Goal: Task Accomplishment & Management: Manage account settings

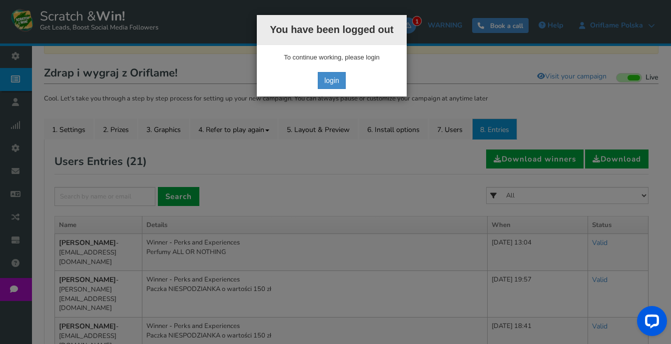
scroll to position [150, 0]
click at [330, 77] on link "login" at bounding box center [332, 80] width 28 height 17
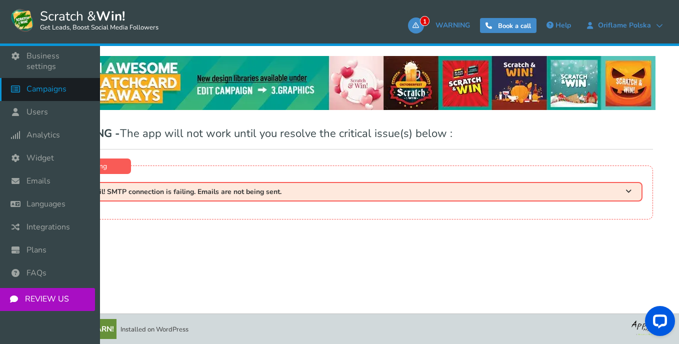
click at [48, 84] on span "Campaigns" at bounding box center [46, 89] width 40 height 10
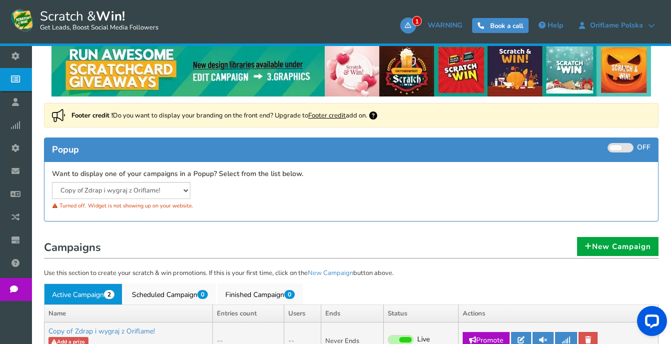
scroll to position [196, 0]
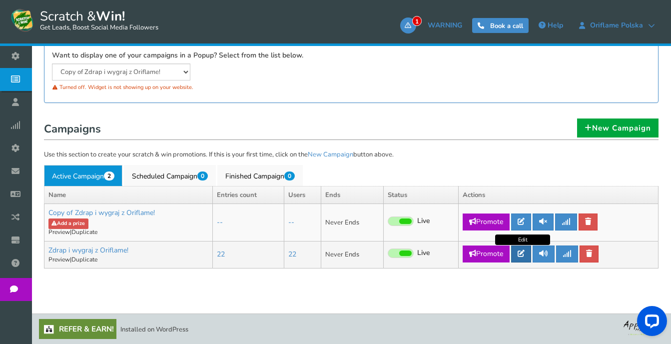
click at [519, 256] on link at bounding box center [521, 253] width 20 height 17
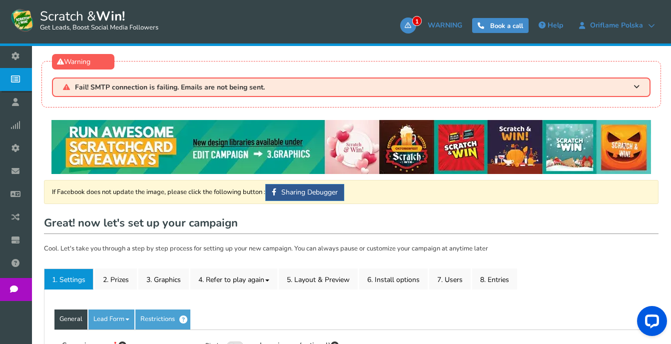
type input "Zdrap i wygraj z Oriflame!"
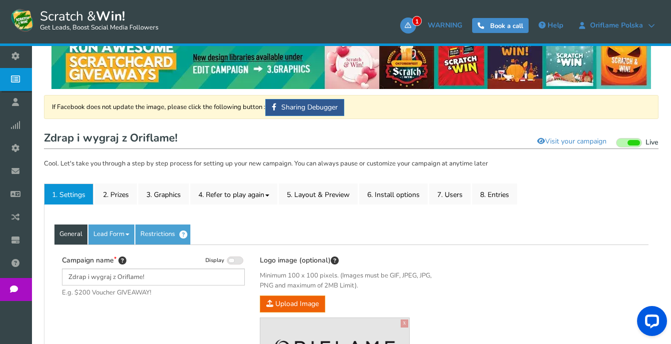
scroll to position [150, 0]
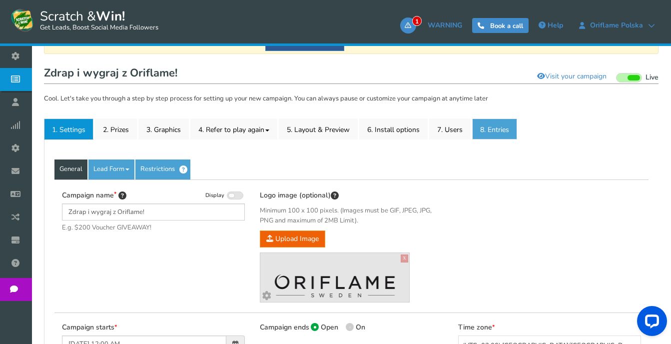
click at [502, 136] on link "8. Entries" at bounding box center [494, 128] width 45 height 21
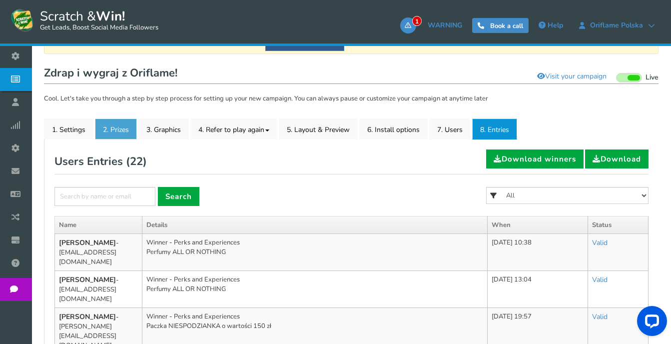
click at [119, 125] on link "2. Prizes" at bounding box center [116, 128] width 42 height 21
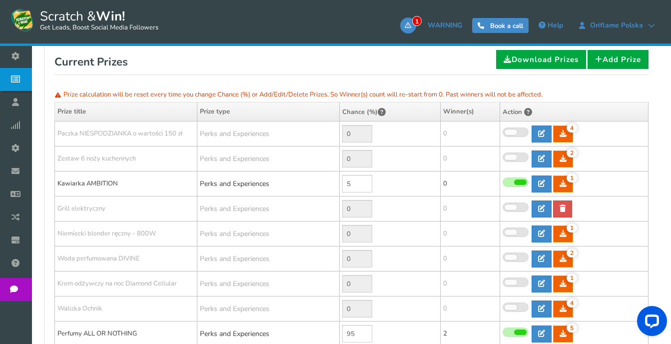
scroll to position [250, 0]
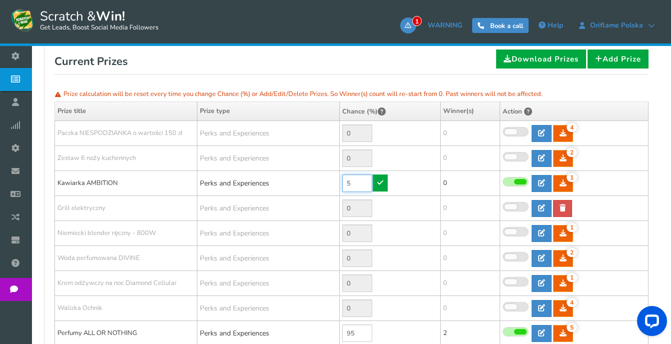
drag, startPoint x: 365, startPoint y: 186, endPoint x: 332, endPoint y: 182, distance: 33.7
click at [332, 182] on tr "Kawiarka AMBITION Perks and Experiences 5 1 1 0 Reward Time 1" at bounding box center [352, 183] width 594 height 25
type input "0"
click at [378, 184] on icon at bounding box center [380, 182] width 6 height 7
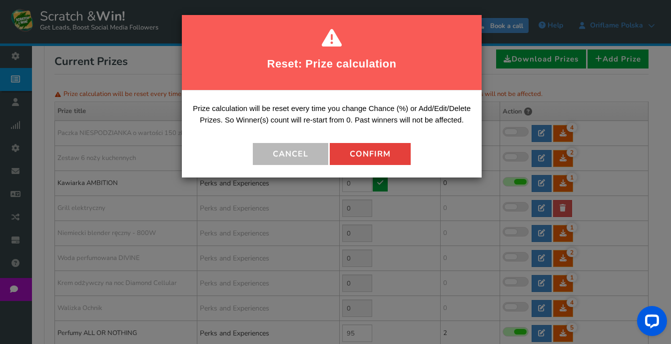
click at [373, 159] on button "Confirm" at bounding box center [370, 154] width 81 height 22
type input "5"
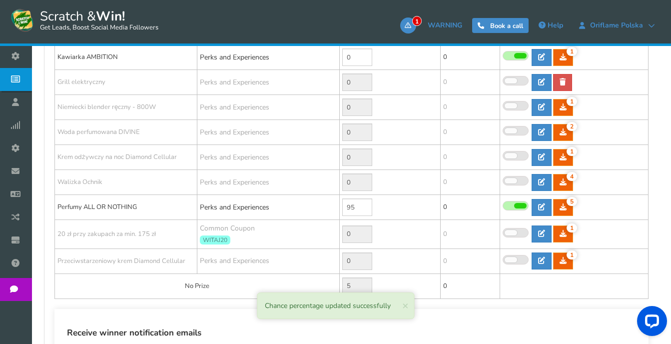
scroll to position [400, 0]
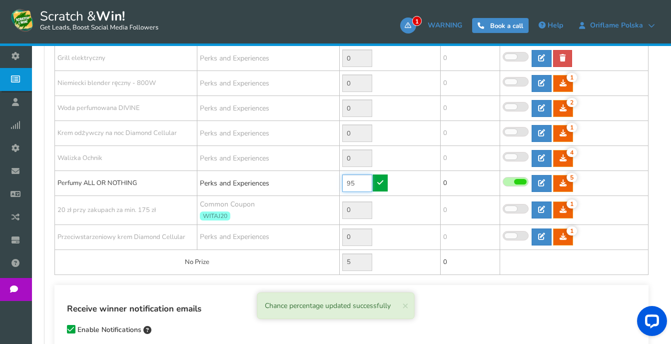
click at [365, 186] on input "95" at bounding box center [357, 182] width 30 height 17
click at [515, 181] on span at bounding box center [520, 181] width 12 height 5
click at [503, 181] on input "checkbox" at bounding box center [503, 182] width 0 height 6
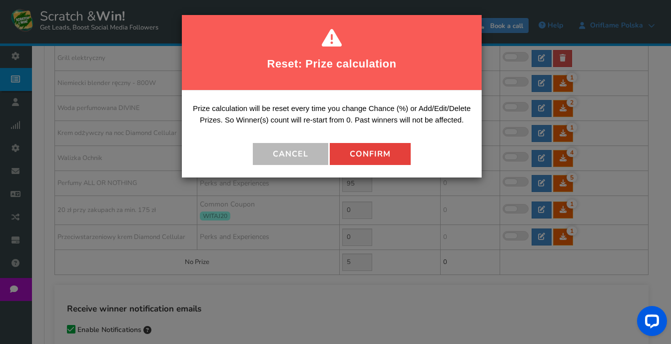
click at [369, 152] on button "Confirm" at bounding box center [370, 154] width 81 height 22
type input "0"
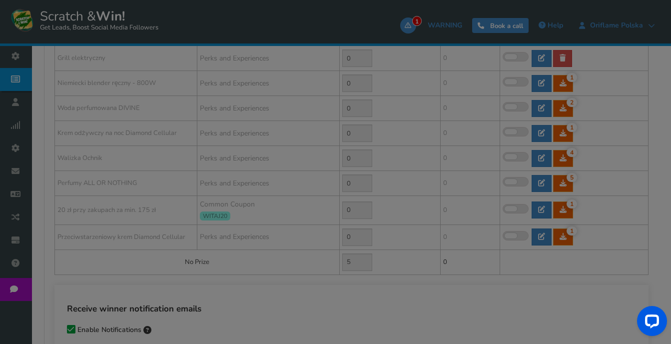
type input "100"
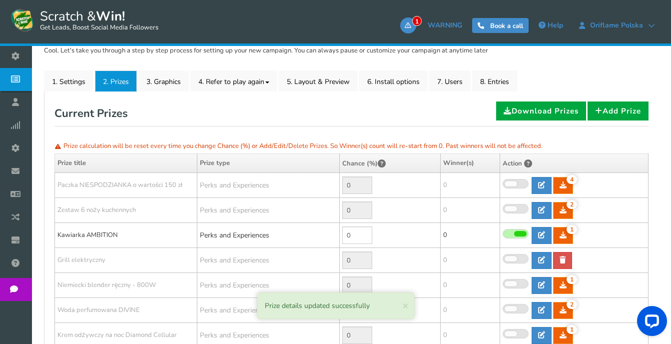
scroll to position [250, 0]
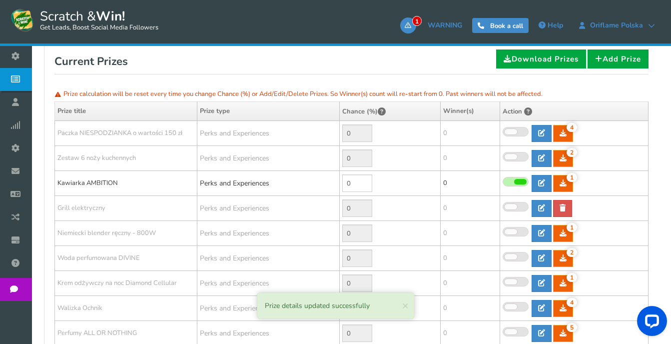
click at [520, 132] on span at bounding box center [516, 131] width 26 height 9
click at [503, 132] on input "checkbox" at bounding box center [503, 132] width 0 height 6
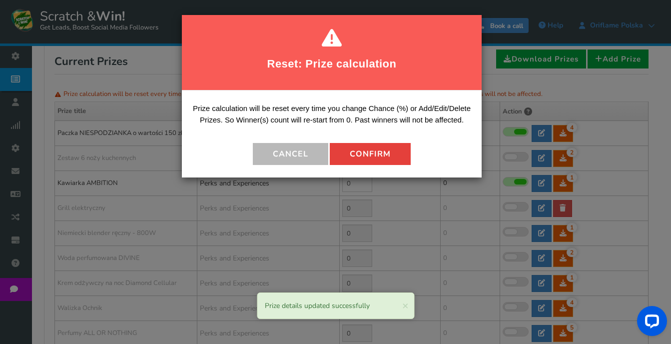
click at [365, 154] on button "Confirm" at bounding box center [370, 154] width 81 height 22
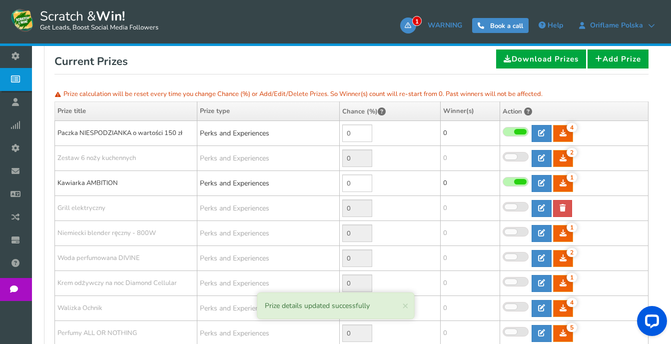
drag, startPoint x: 363, startPoint y: 133, endPoint x: 313, endPoint y: 130, distance: 50.1
click at [313, 130] on tr "Paczka NIESPODZIANKA o wartości 150 zł Perks and Experiences 0 4 4 0 Reward Time" at bounding box center [352, 133] width 594 height 25
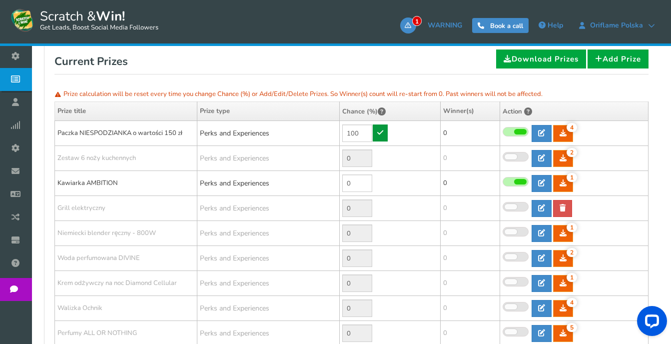
type input "100"
click at [377, 131] on icon at bounding box center [380, 132] width 6 height 7
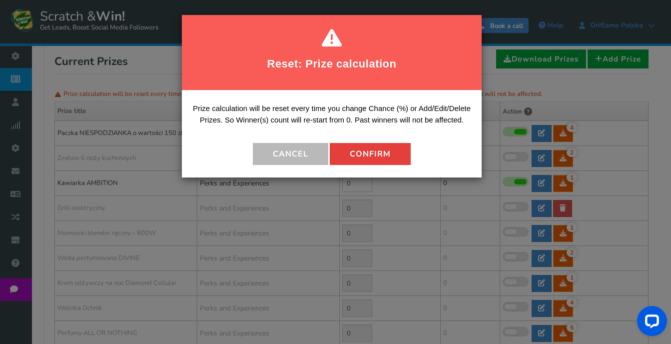
click at [378, 154] on button "Confirm" at bounding box center [370, 154] width 81 height 22
type input "0"
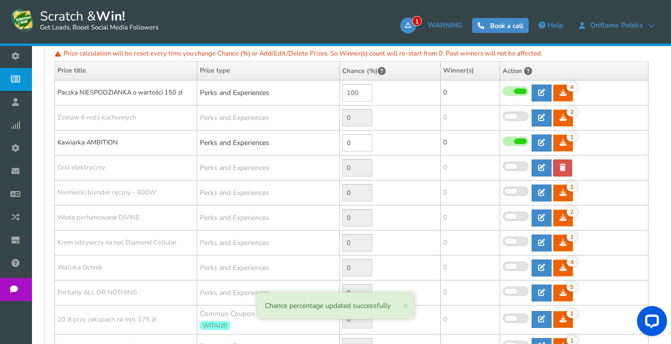
scroll to position [200, 0]
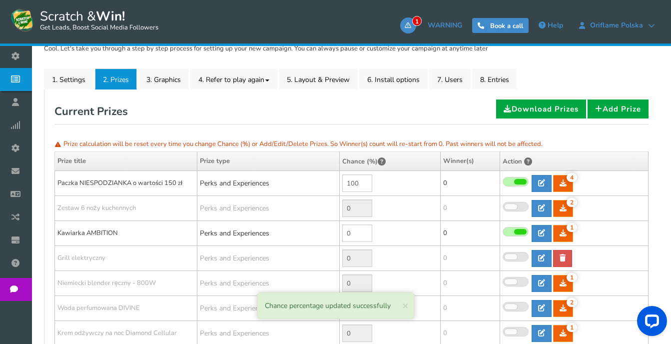
click at [522, 230] on span at bounding box center [520, 231] width 12 height 5
click at [503, 230] on input "checkbox" at bounding box center [503, 232] width 0 height 6
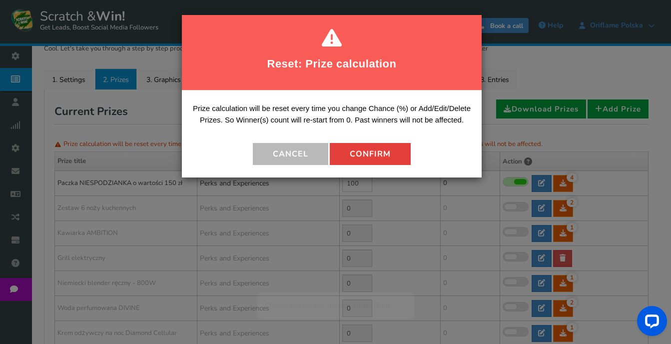
click at [380, 157] on button "Confirm" at bounding box center [370, 154] width 81 height 22
